Goal: Information Seeking & Learning: Learn about a topic

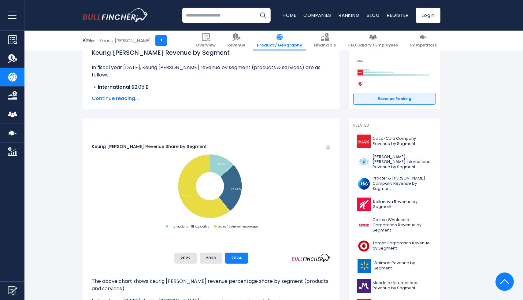
scroll to position [83, 0]
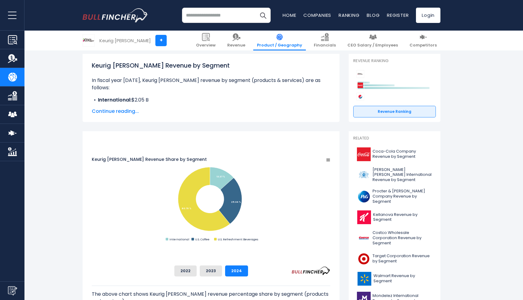
click at [123, 112] on span "Continue reading..." at bounding box center [211, 111] width 239 height 7
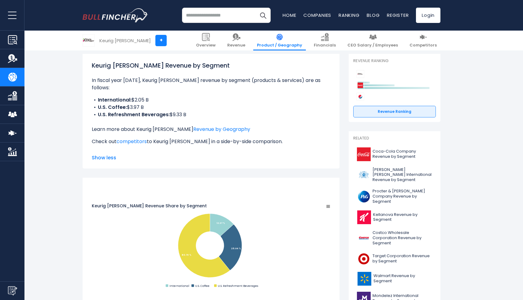
scroll to position [99, 0]
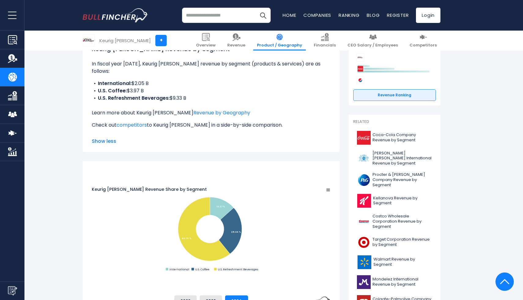
click at [207, 110] on div "Keurig [PERSON_NAME] Revenue by Segment In fiscal year [DATE], Keurig [PERSON_N…" at bounding box center [211, 88] width 239 height 89
click at [204, 109] on link "Revenue by Geography" at bounding box center [221, 112] width 57 height 7
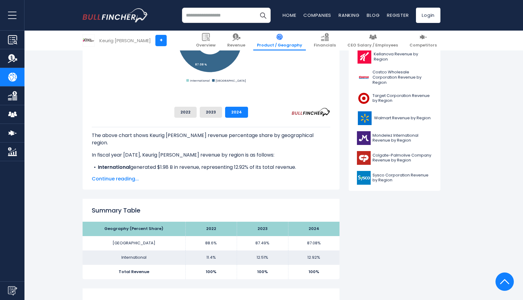
scroll to position [297, 0]
